Goal: Check status

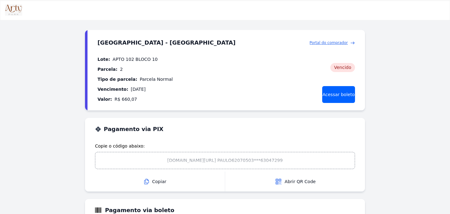
click at [322, 43] on span "Portal do comprador" at bounding box center [329, 43] width 38 height 6
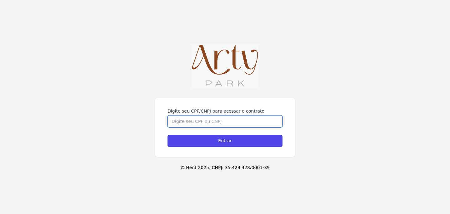
click at [218, 126] on input "Digite seu CPF/CNPJ para acessar o contrato" at bounding box center [224, 122] width 115 height 12
type input "06118376174"
click at [167, 135] on input "Entrar" at bounding box center [224, 141] width 115 height 12
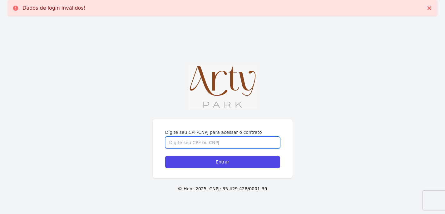
click at [223, 145] on input "Digite seu CPF/CNPJ para acessar o contrato" at bounding box center [222, 143] width 115 height 12
type input "06118376174"
click at [165, 156] on input "Entrar" at bounding box center [222, 162] width 115 height 12
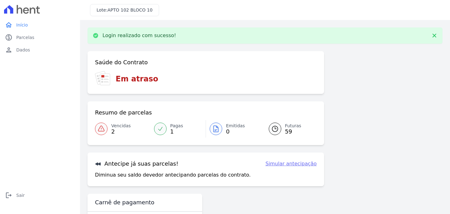
scroll to position [8, 0]
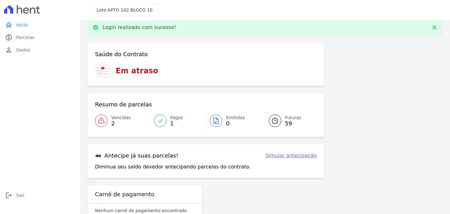
click at [116, 118] on span "Vencidas" at bounding box center [120, 118] width 19 height 7
